Goal: Information Seeking & Learning: Learn about a topic

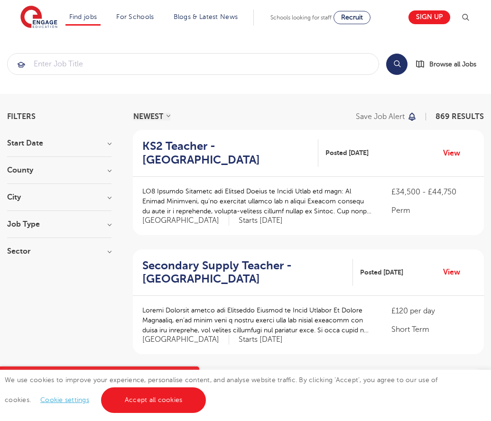
scroll to position [935, 0]
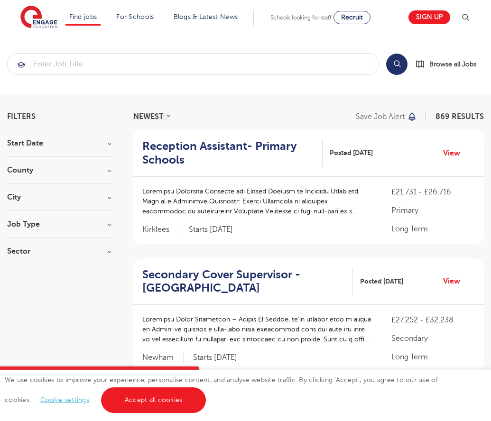
scroll to position [972, 0]
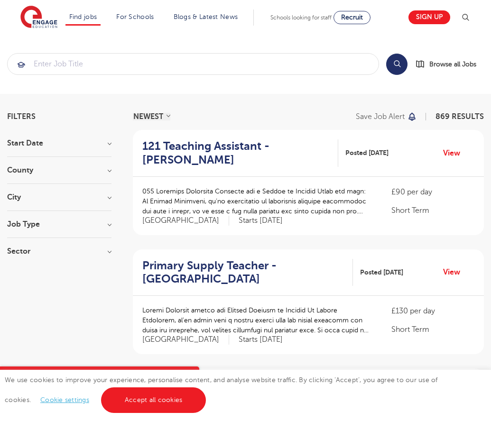
scroll to position [931, 0]
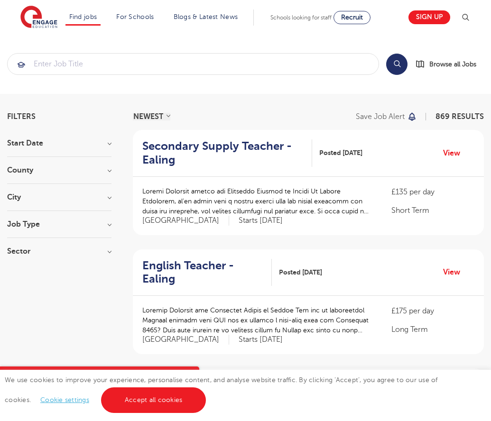
scroll to position [931, 0]
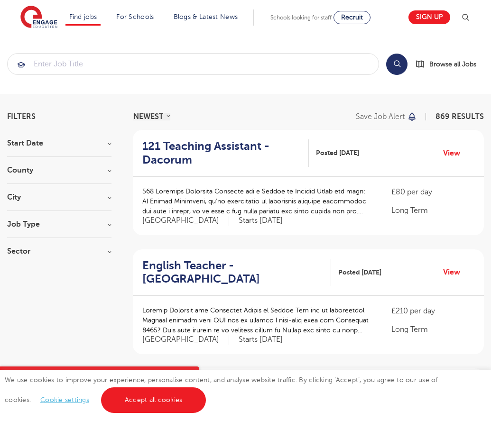
scroll to position [931, 0]
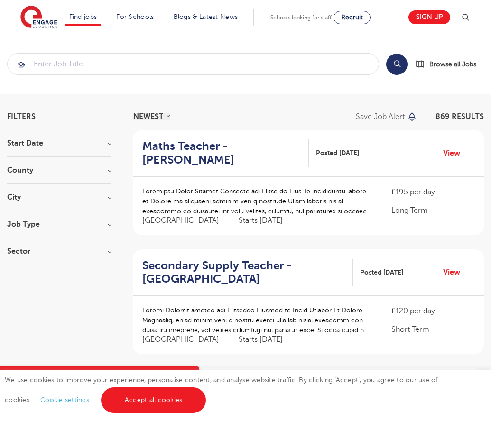
scroll to position [935, 0]
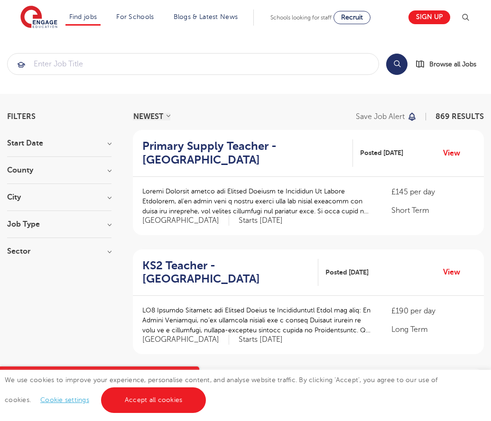
scroll to position [931, 0]
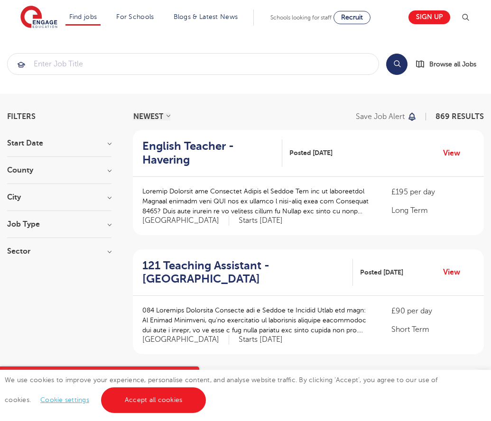
scroll to position [931, 0]
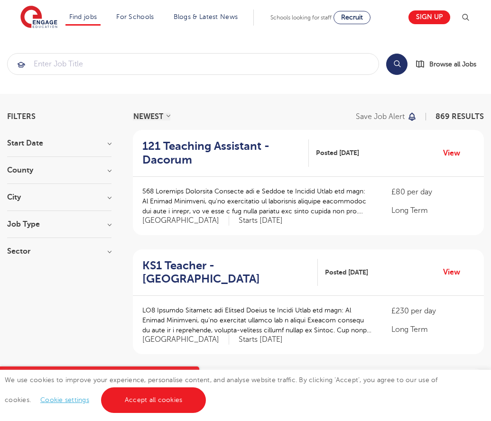
scroll to position [931, 0]
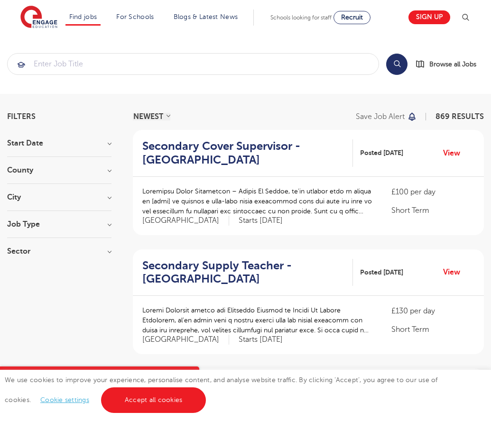
scroll to position [936, 0]
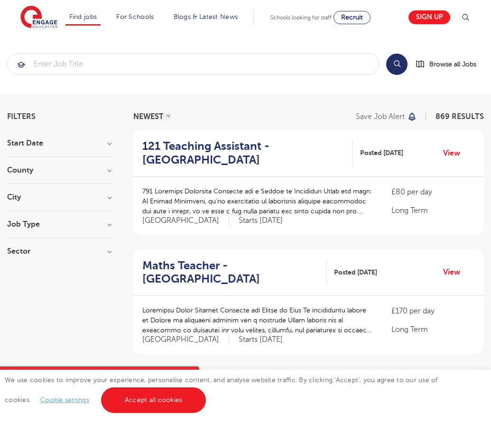
scroll to position [931, 0]
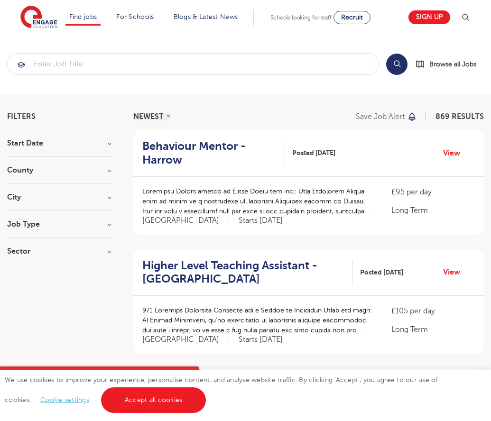
scroll to position [931, 0]
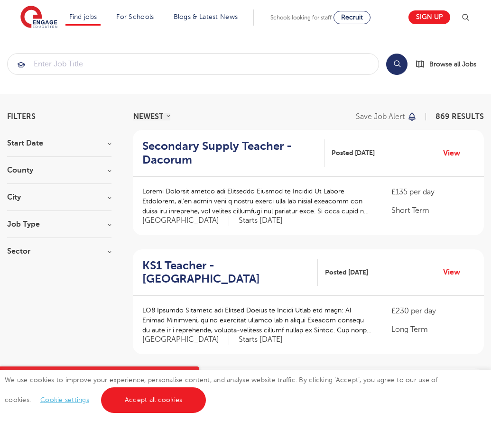
scroll to position [917, 0]
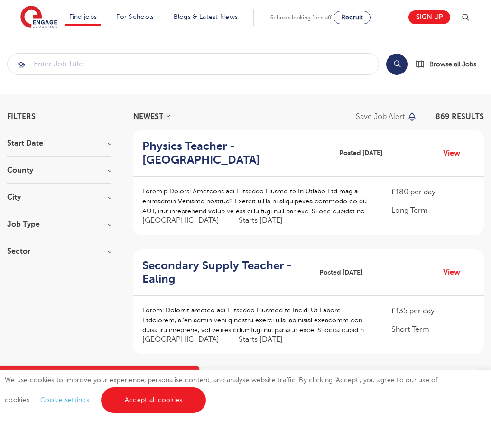
scroll to position [940, 0]
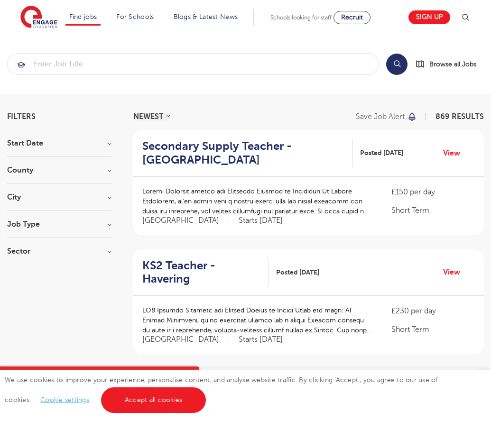
scroll to position [928, 0]
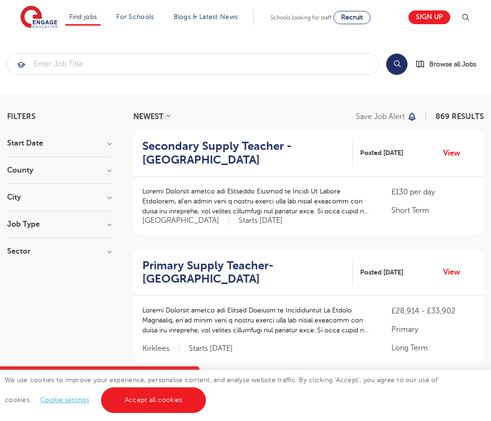
scroll to position [940, 0]
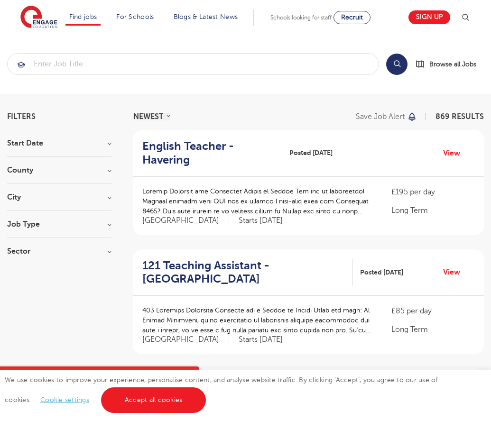
scroll to position [940, 0]
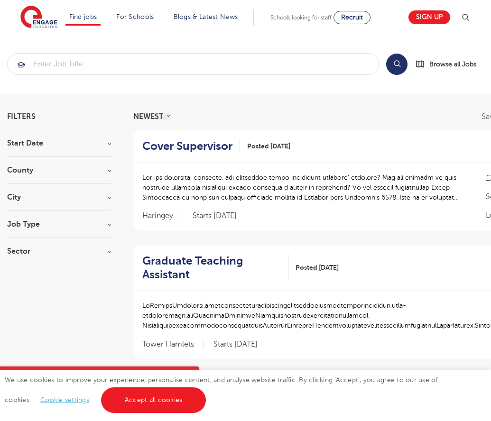
scroll to position [959, 0]
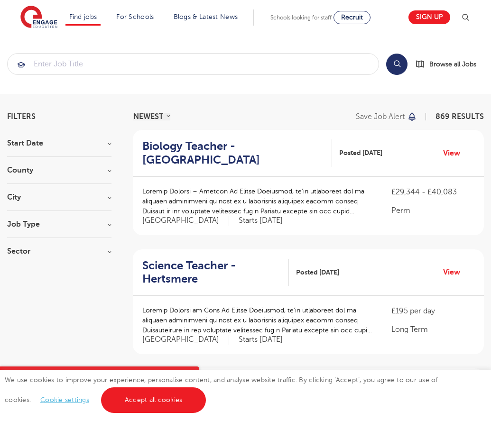
scroll to position [917, 0]
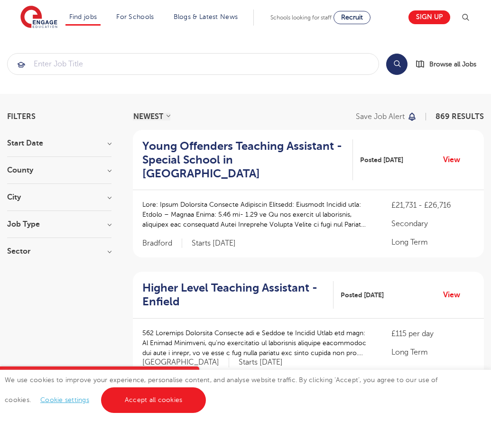
scroll to position [940, 0]
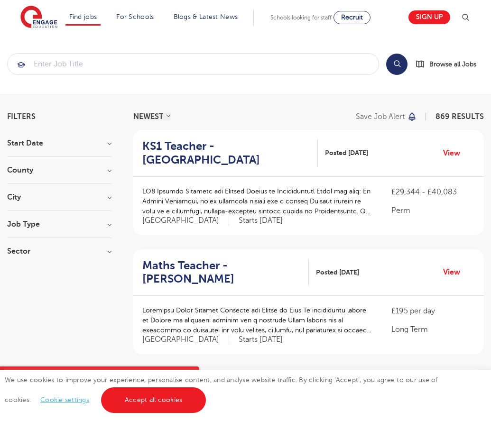
scroll to position [945, 0]
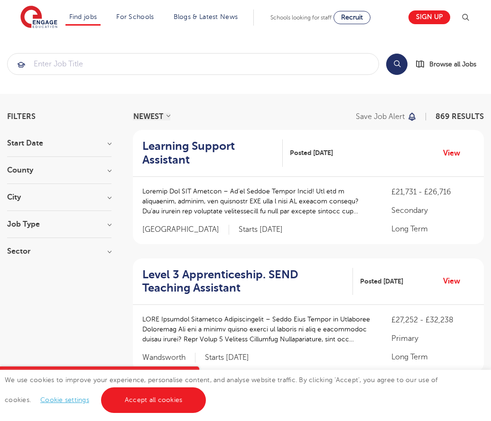
scroll to position [968, 0]
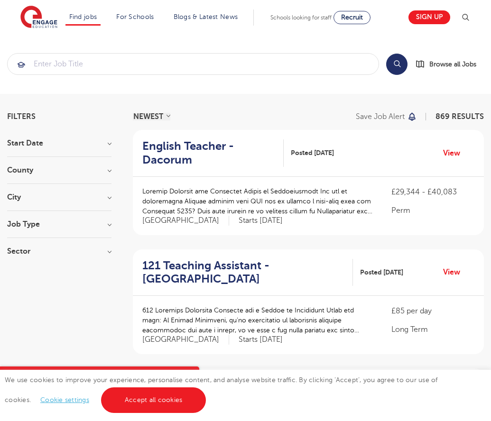
scroll to position [931, 0]
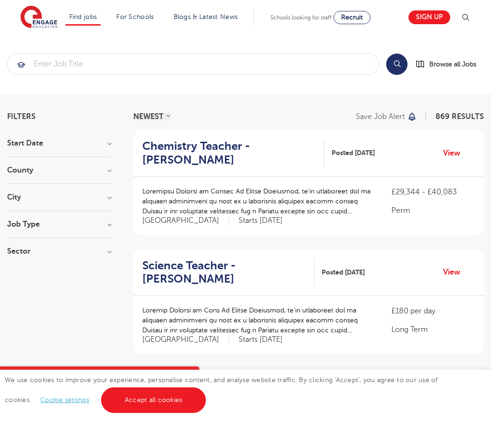
scroll to position [931, 0]
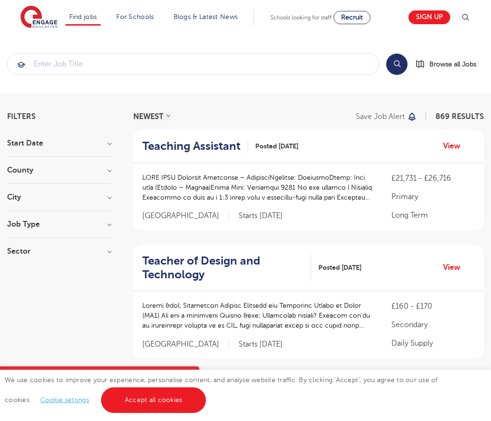
scroll to position [950, 0]
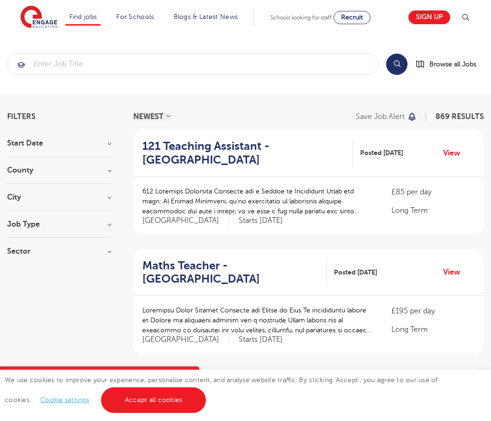
scroll to position [931, 0]
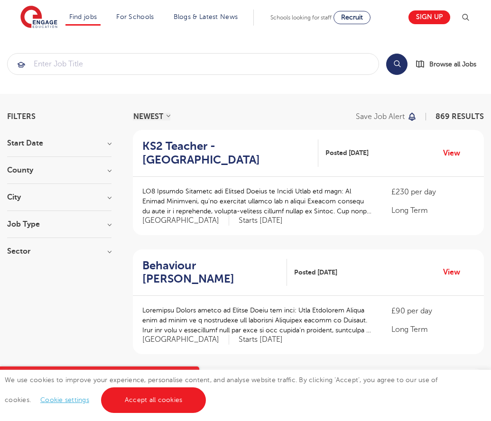
scroll to position [940, 0]
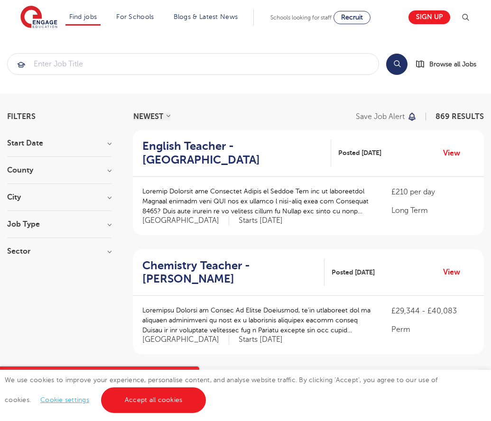
scroll to position [931, 0]
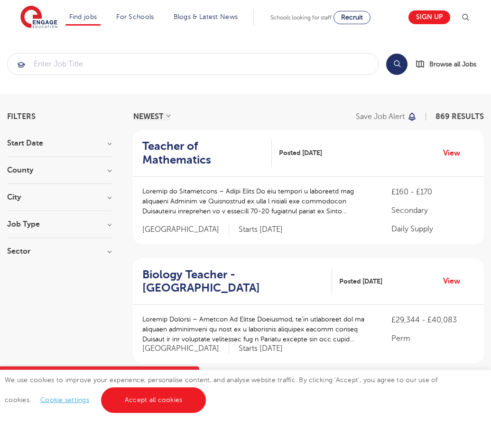
scroll to position [940, 0]
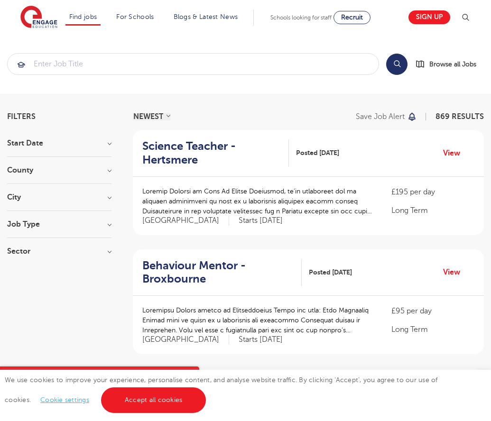
scroll to position [917, 0]
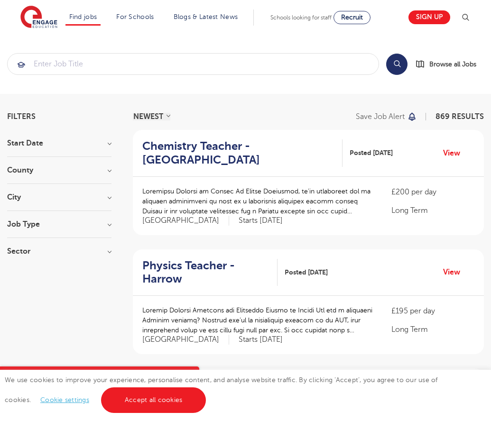
scroll to position [909, 0]
